Goal: Task Accomplishment & Management: Use online tool/utility

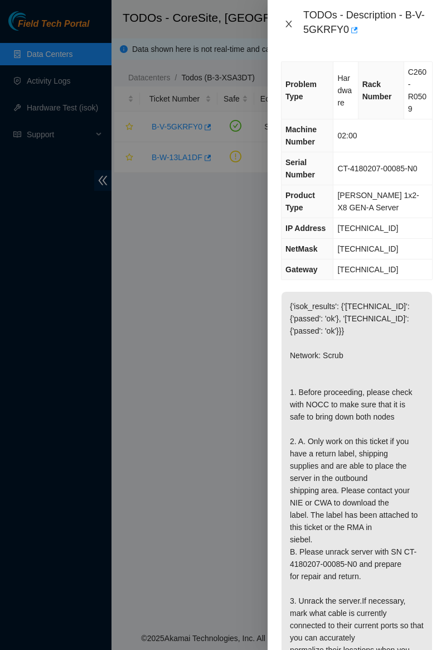
click at [287, 27] on icon "close" at bounding box center [288, 24] width 9 height 9
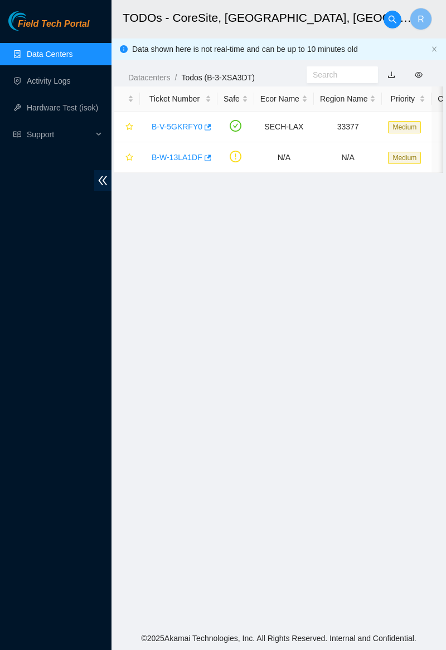
click at [73, 51] on link "Data Centers" at bounding box center [50, 54] width 46 height 9
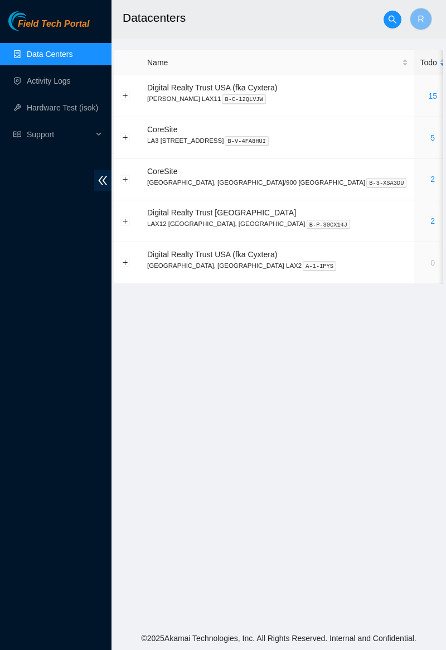
click at [431, 139] on link "5" at bounding box center [433, 137] width 4 height 9
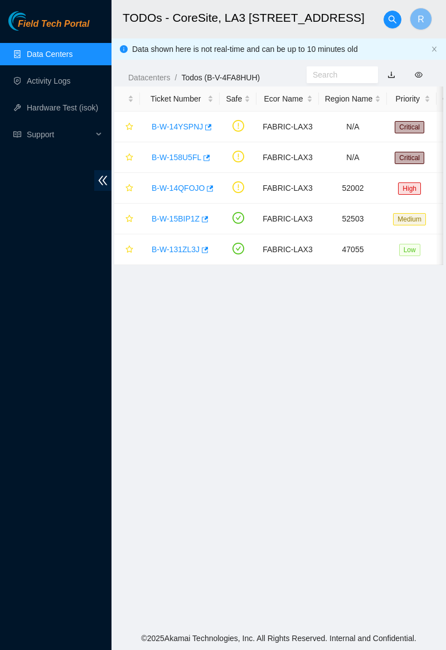
click at [186, 190] on link "B-W-14QFOJO" at bounding box center [178, 188] width 53 height 9
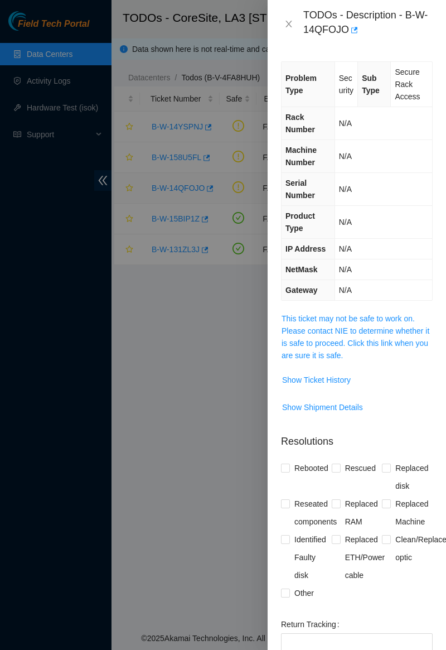
click at [345, 338] on link "This ticket may not be safe to work on. Please contact NIE to determine whether…" at bounding box center [356, 337] width 148 height 46
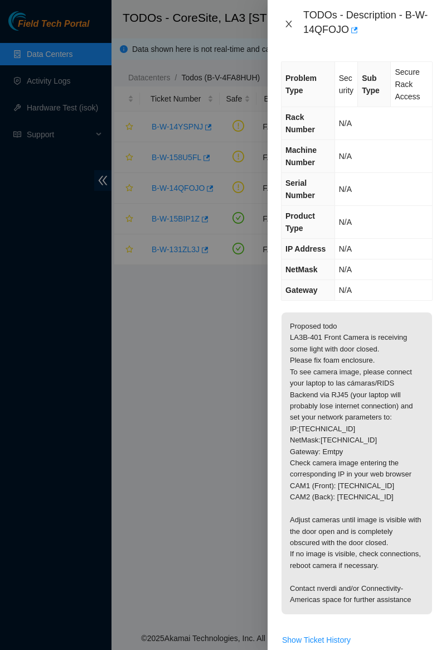
click at [283, 23] on button "Close" at bounding box center [289, 24] width 16 height 11
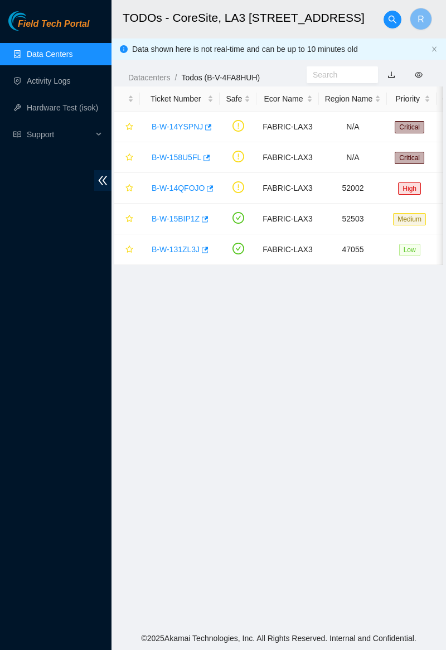
click at [187, 215] on link "B-W-15BIP1Z" at bounding box center [176, 218] width 48 height 9
